Goal: Task Accomplishment & Management: Complete application form

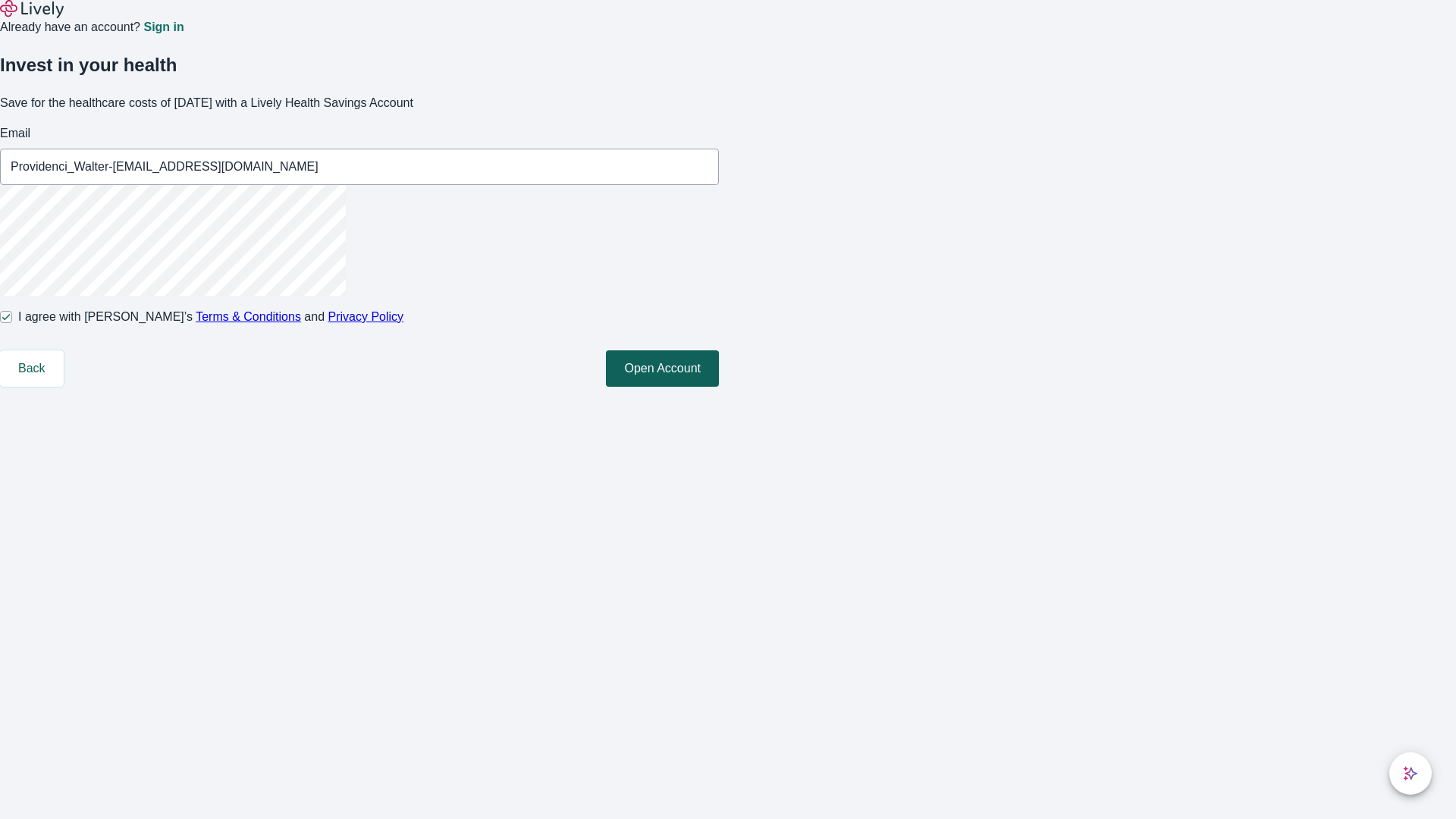
click at [719, 386] on button "Open Account" at bounding box center [663, 369] width 113 height 37
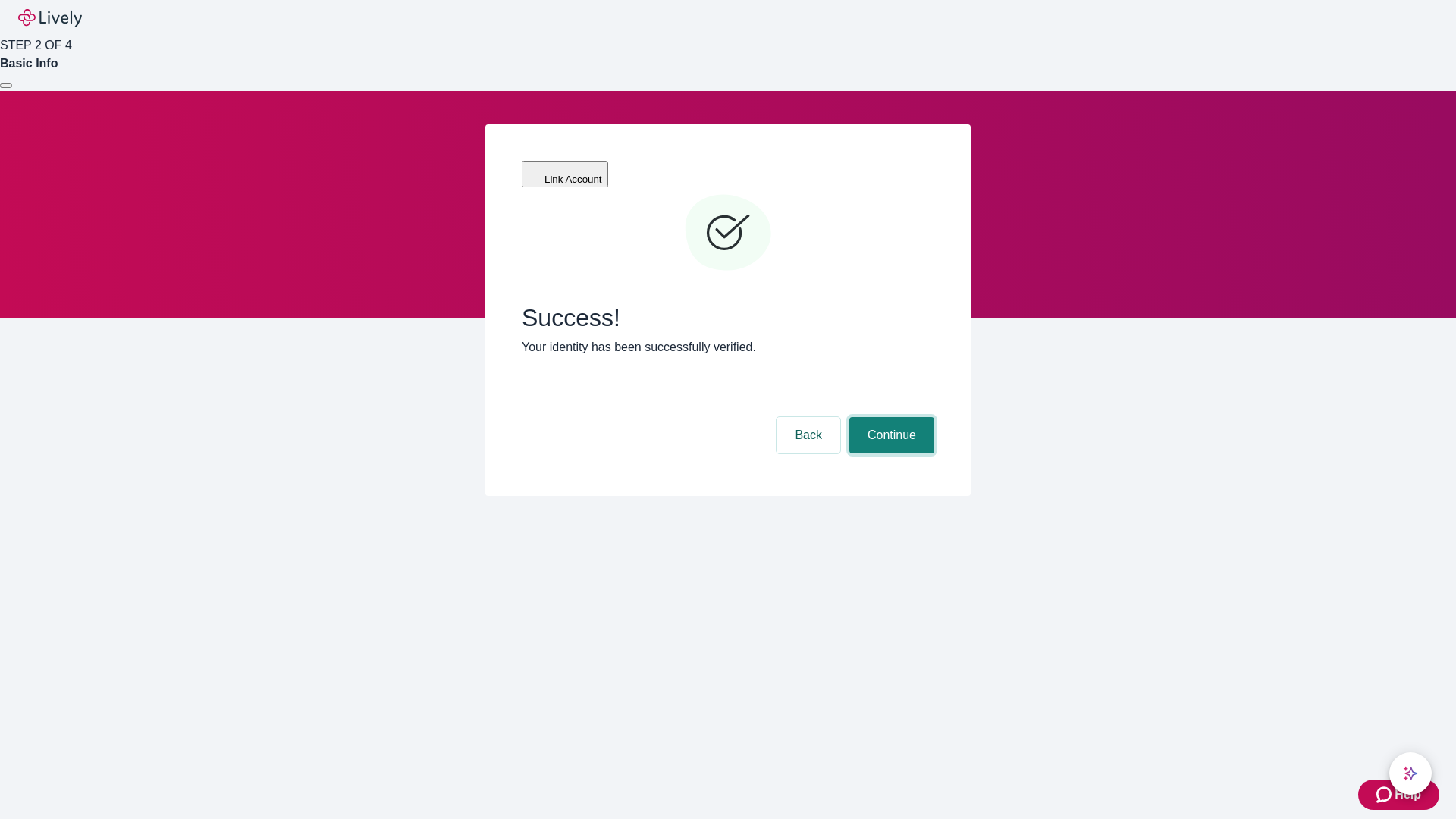
click at [890, 418] on button "Continue" at bounding box center [892, 435] width 85 height 37
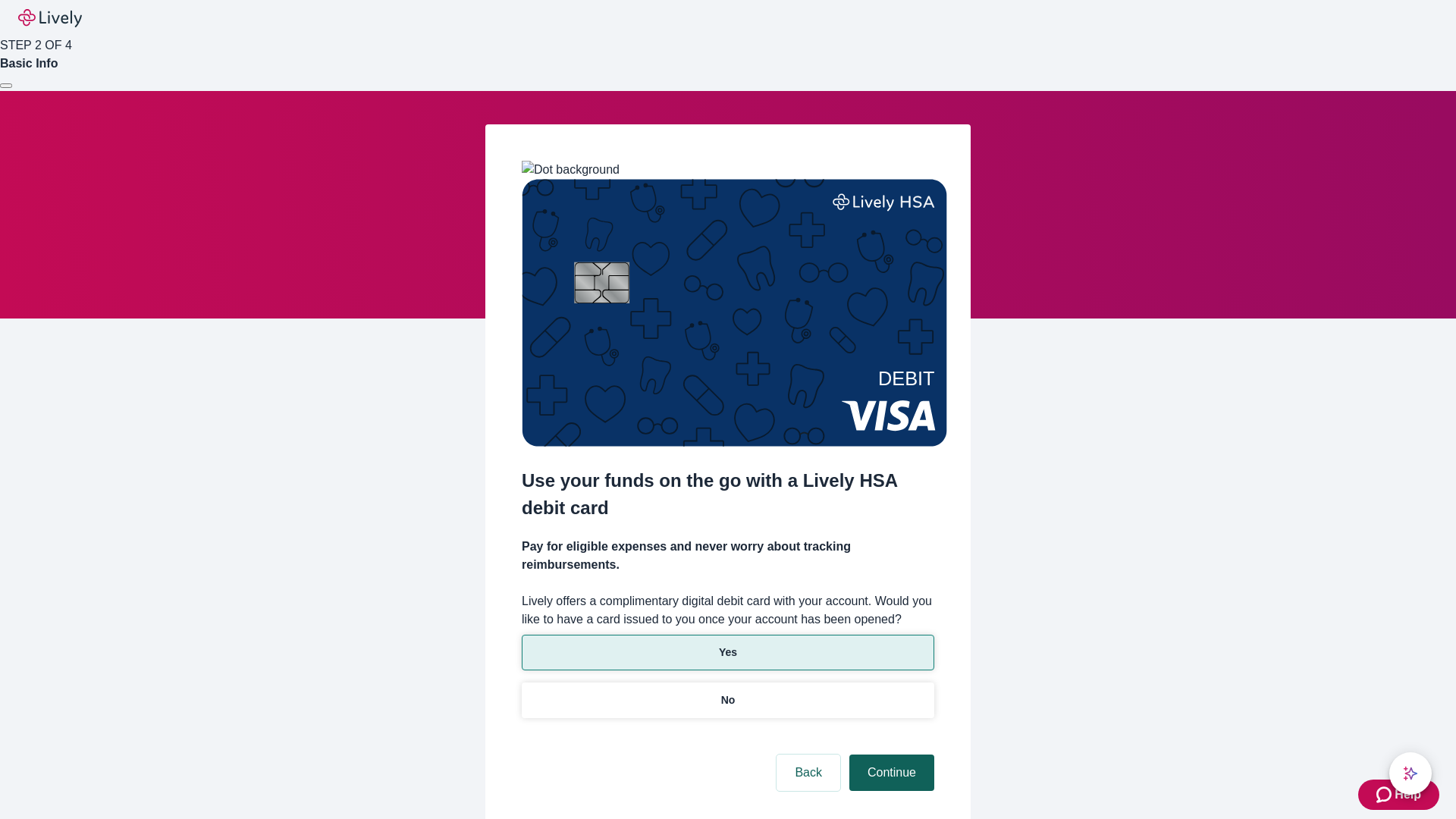
click at [728, 693] on p "No" at bounding box center [728, 700] width 14 height 16
click at [890, 755] on button "Continue" at bounding box center [892, 773] width 85 height 37
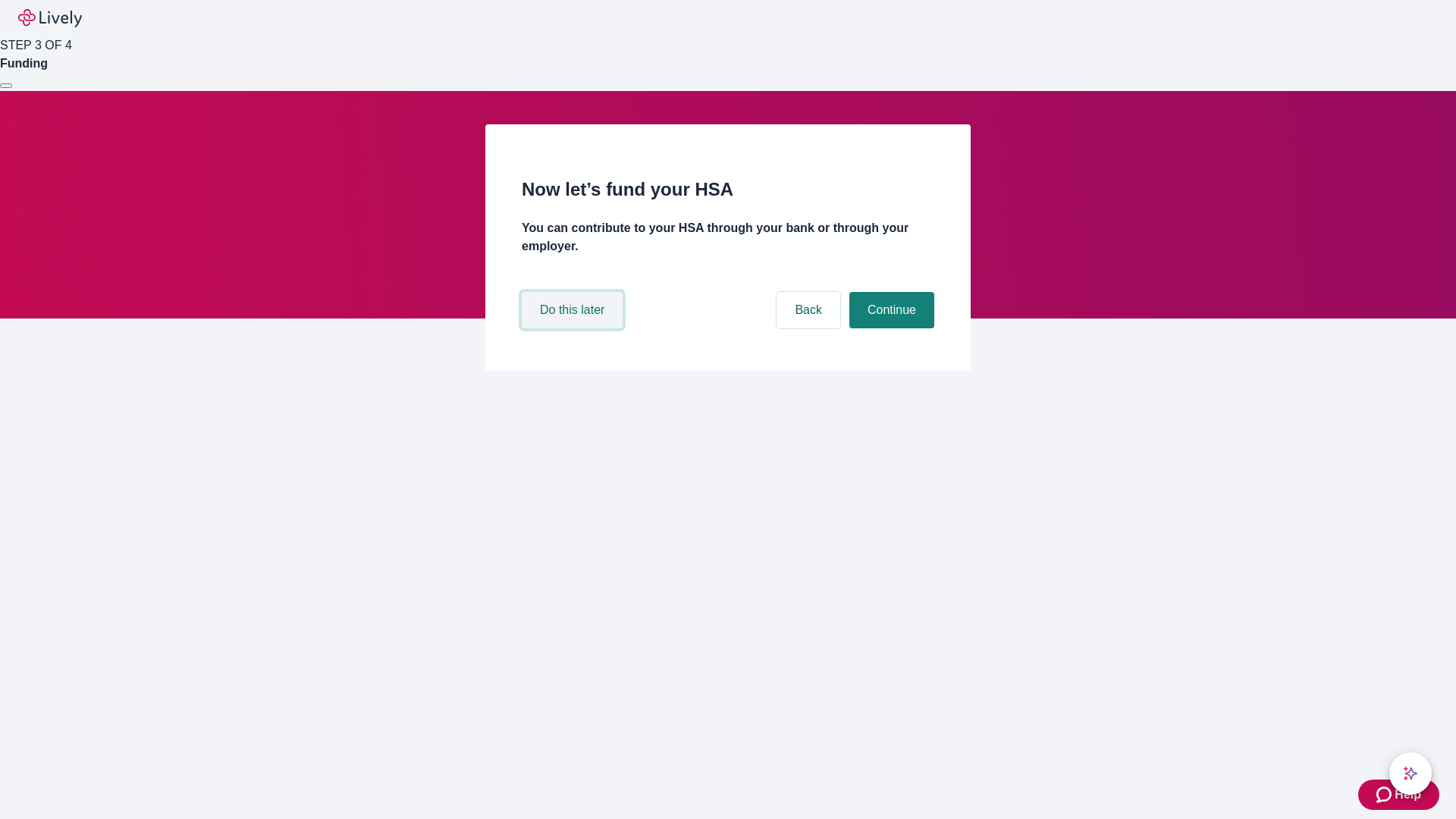
click at [574, 328] on button "Do this later" at bounding box center [572, 310] width 101 height 37
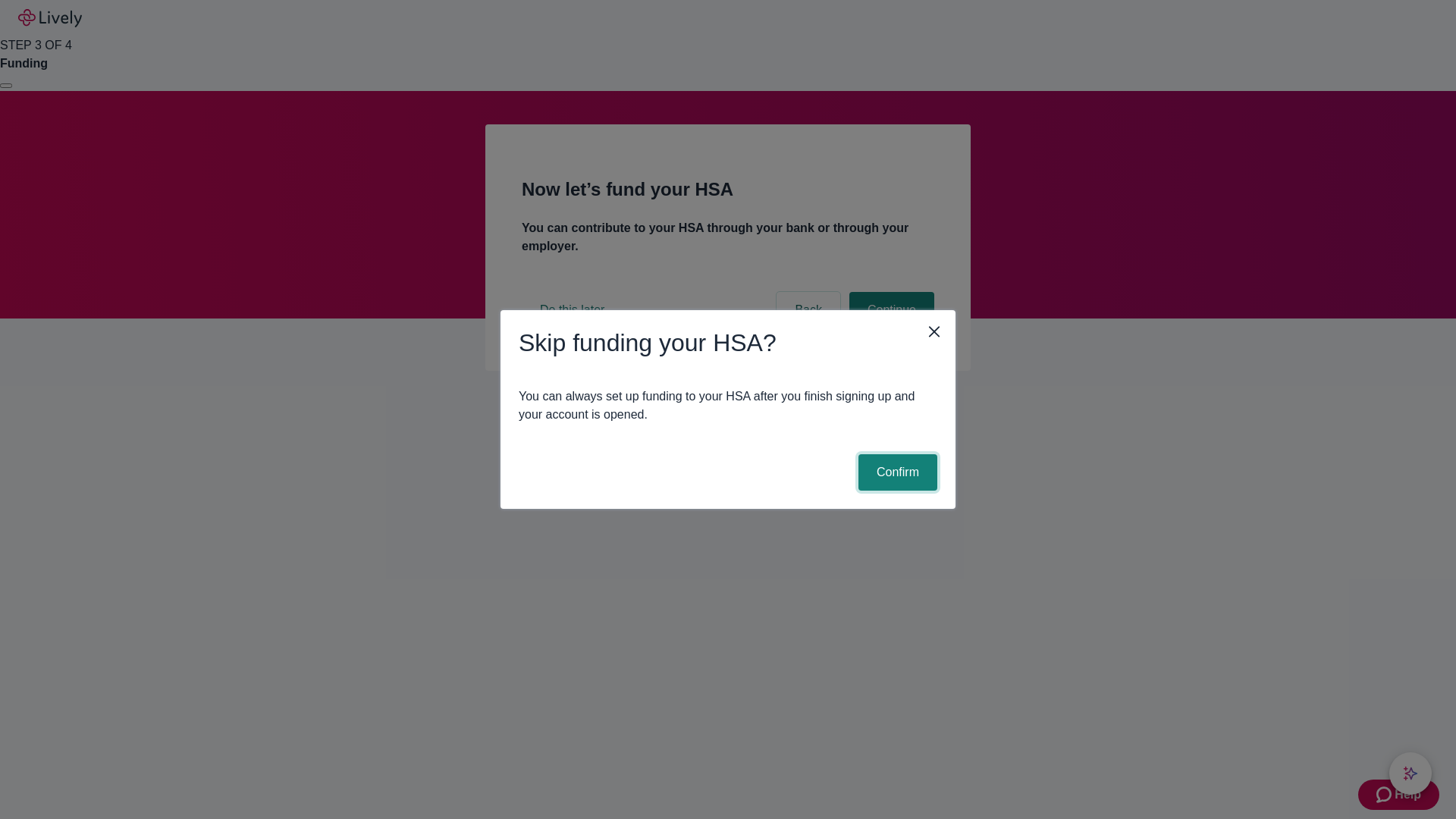
click at [895, 472] on button "Confirm" at bounding box center [898, 472] width 79 height 37
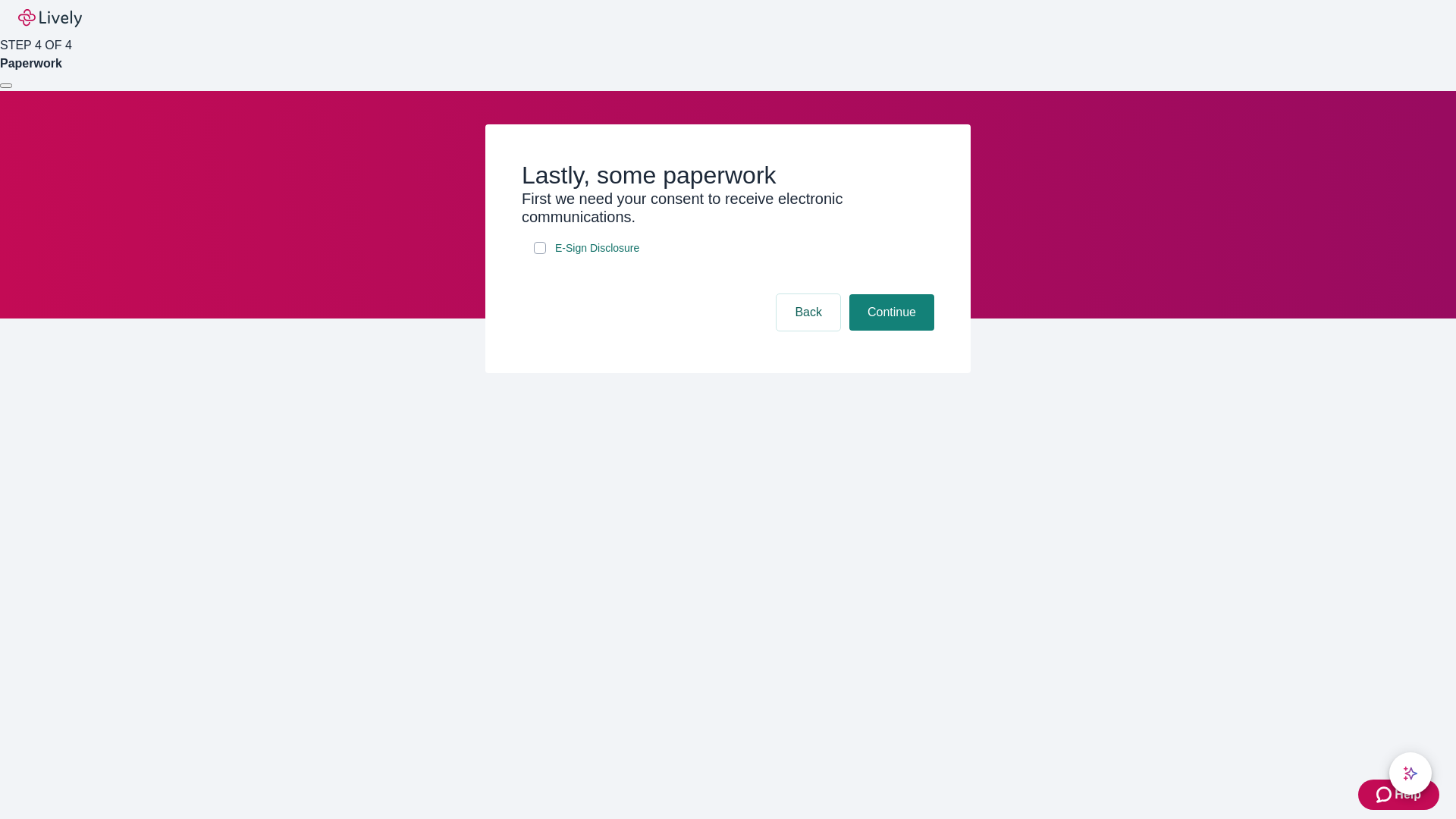
click at [540, 254] on input "E-Sign Disclosure" at bounding box center [540, 248] width 12 height 12
checkbox input "true"
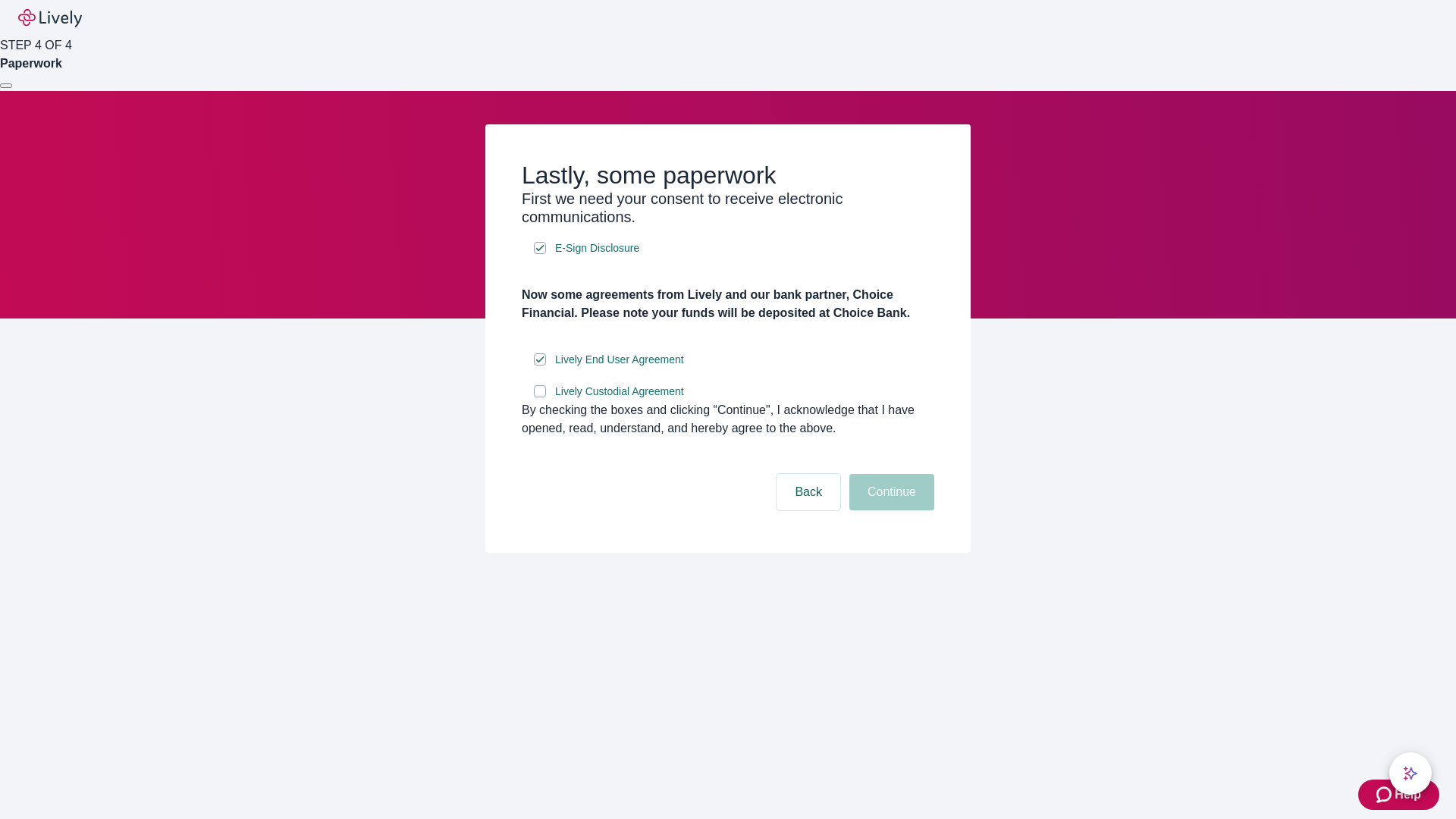
click at [540, 398] on input "Lively Custodial Agreement" at bounding box center [540, 391] width 12 height 12
checkbox input "true"
click at [890, 511] on button "Continue" at bounding box center [892, 492] width 85 height 37
